Goal: Navigation & Orientation: Find specific page/section

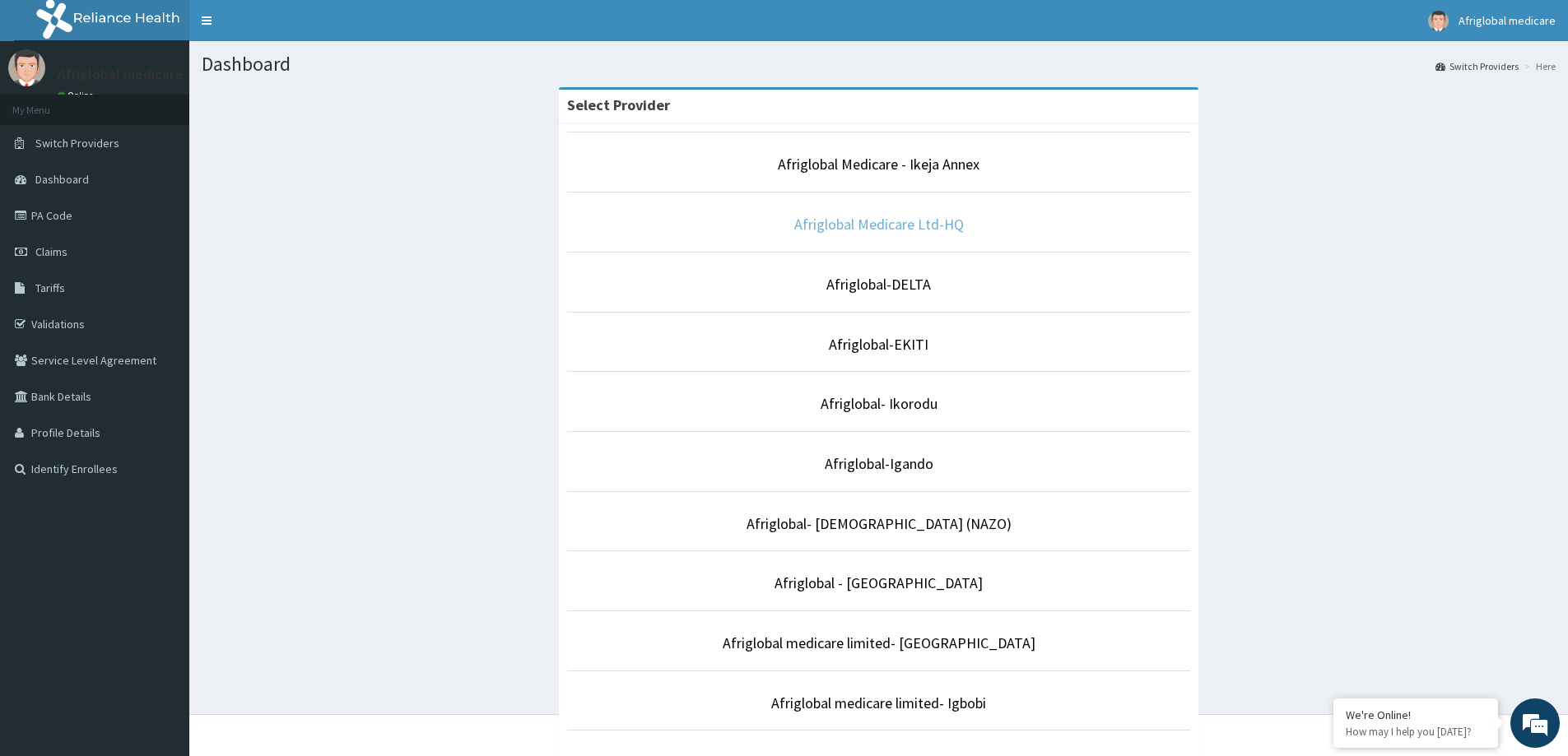
click at [906, 224] on link "Afriglobal Medicare Ltd-HQ" at bounding box center [879, 224] width 169 height 19
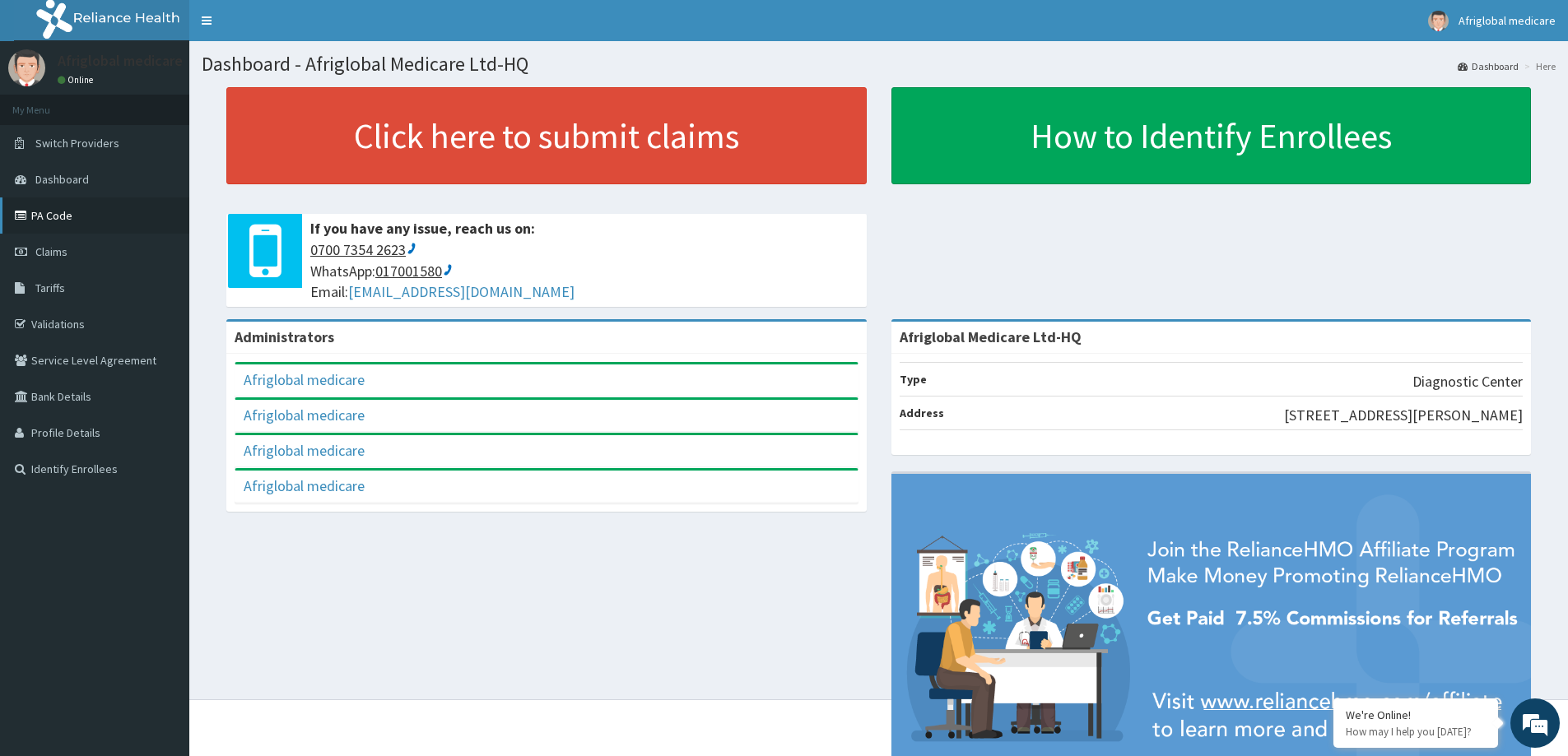
click at [94, 215] on link "PA Code" at bounding box center [94, 215] width 189 height 37
